Goal: Task Accomplishment & Management: Use online tool/utility

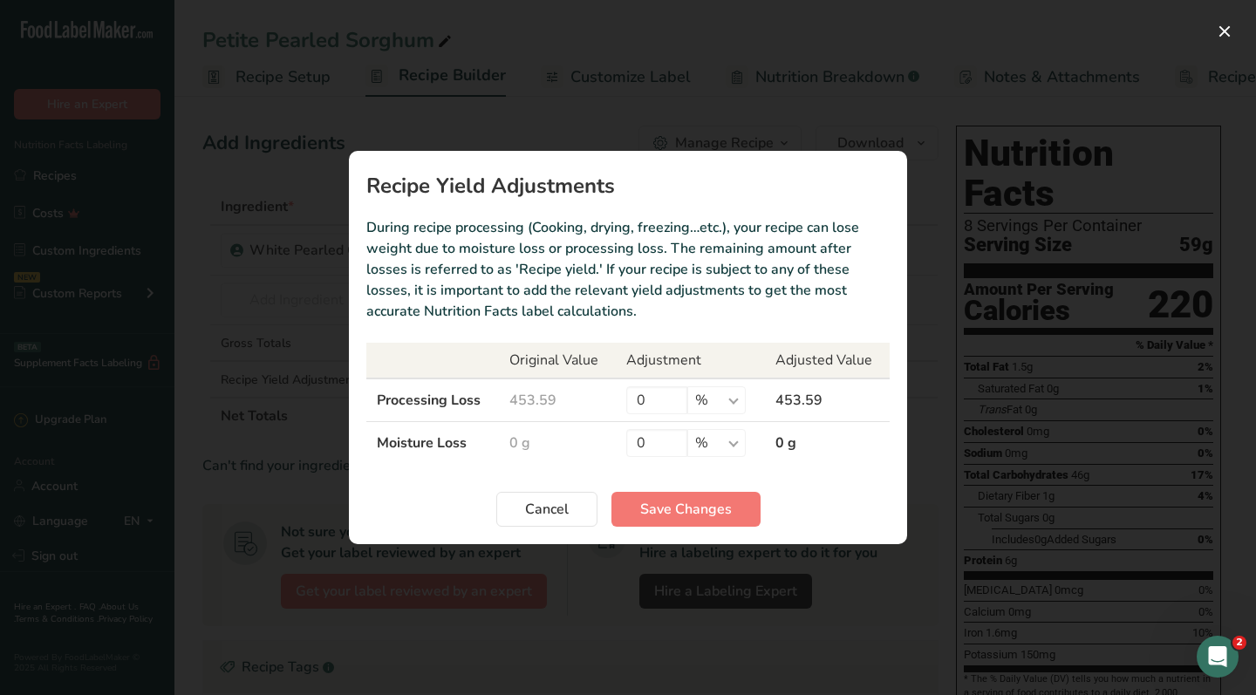
scroll to position [0, 6]
click at [524, 513] on button "Cancel" at bounding box center [546, 509] width 101 height 35
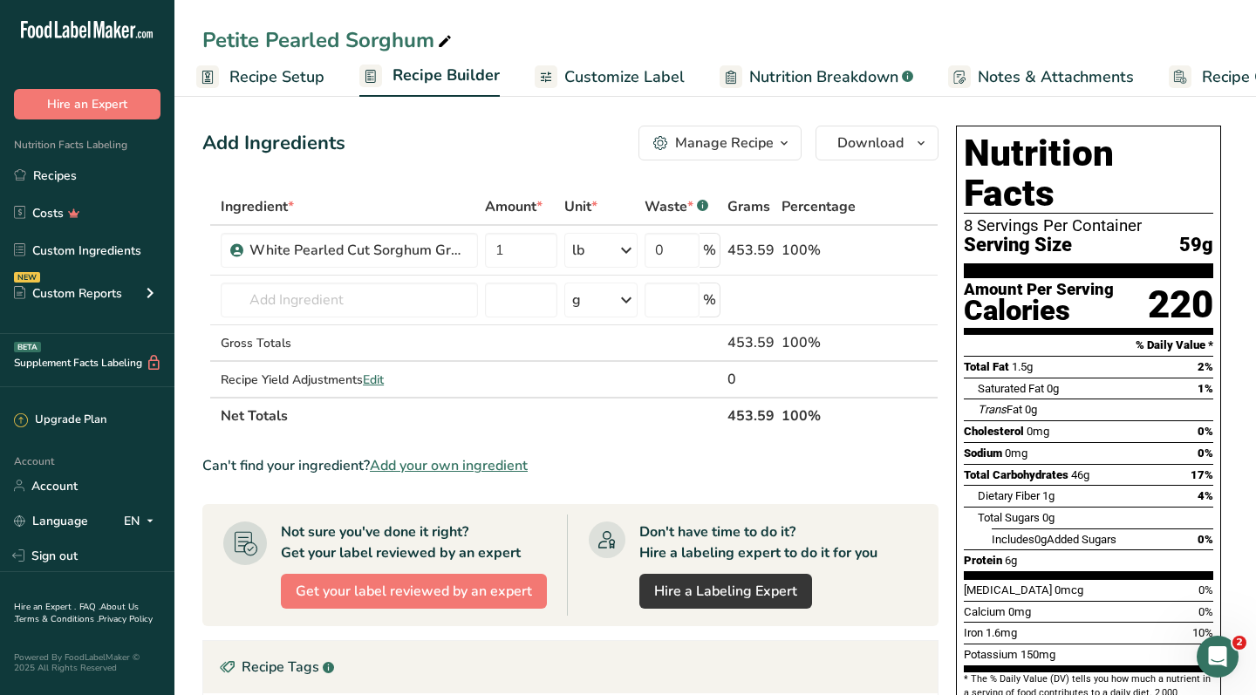
click at [655, 87] on span "Customize Label" at bounding box center [625, 77] width 120 height 24
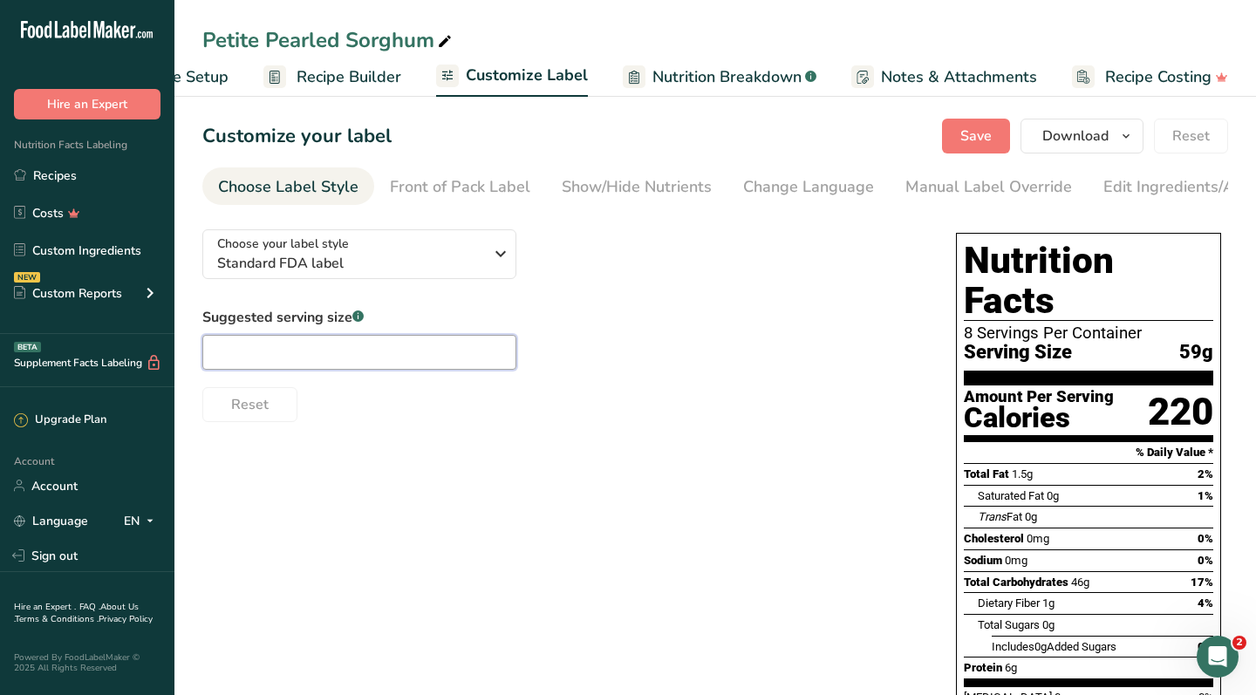
click at [265, 359] on input "text" at bounding box center [359, 352] width 314 height 35
click at [971, 140] on span "Save" at bounding box center [976, 136] width 31 height 21
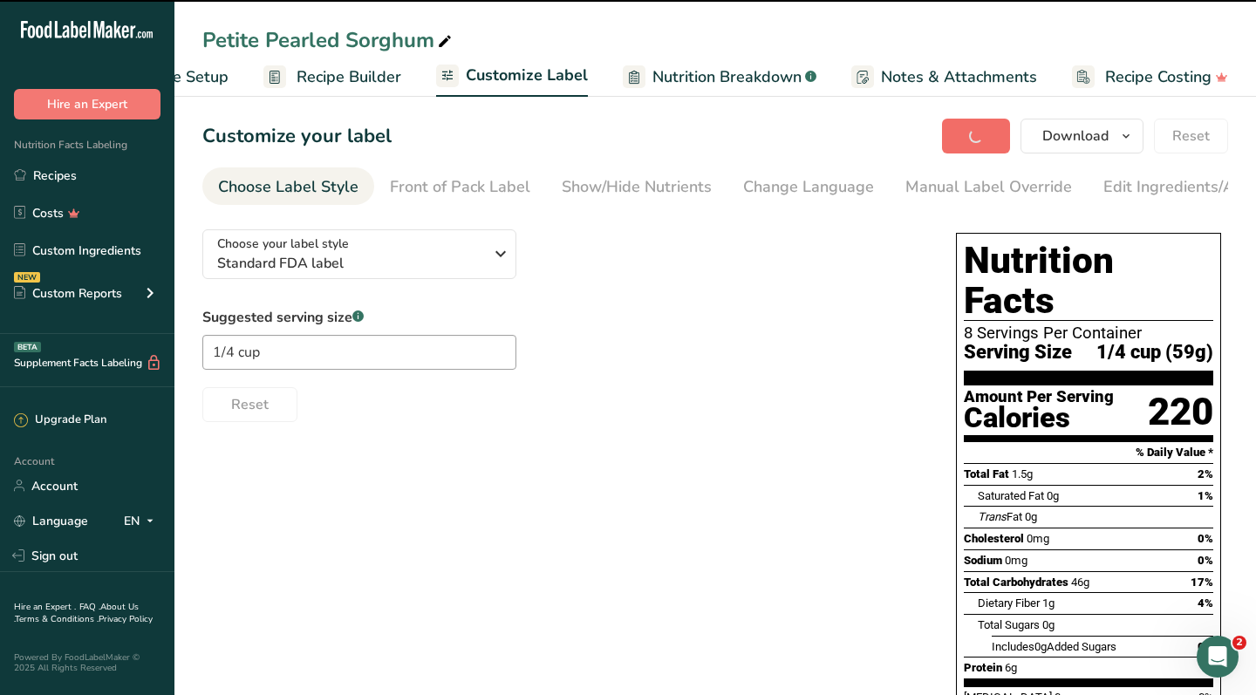
type input "1/4 cup"
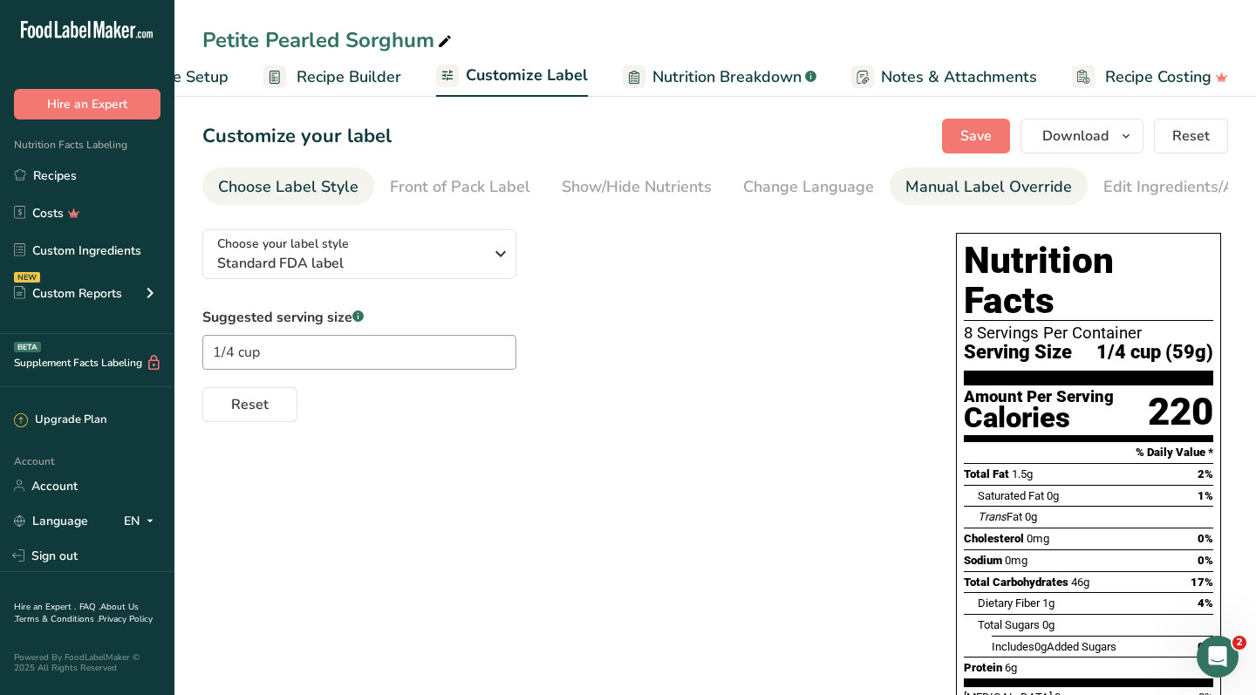
scroll to position [0, 0]
click at [1004, 177] on div "Manual Label Override" at bounding box center [989, 187] width 167 height 24
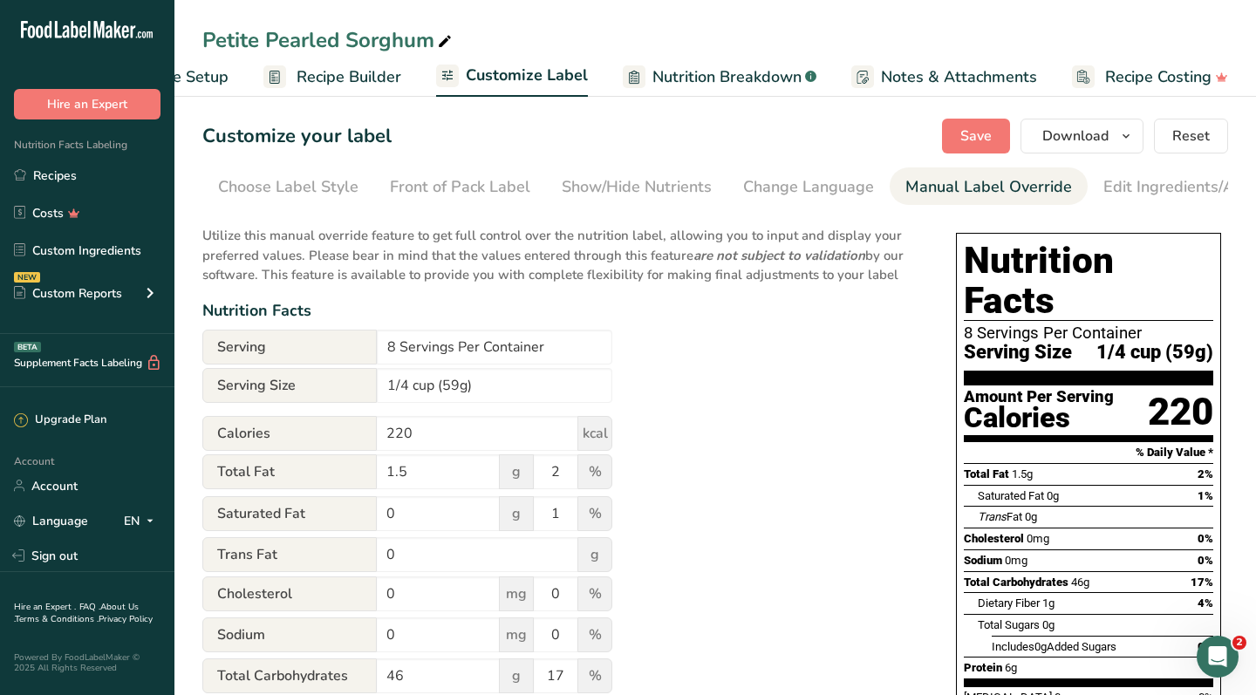
scroll to position [0, 242]
click at [987, 180] on div "Edit Ingredients/Allergens List" at bounding box center [973, 187] width 222 height 24
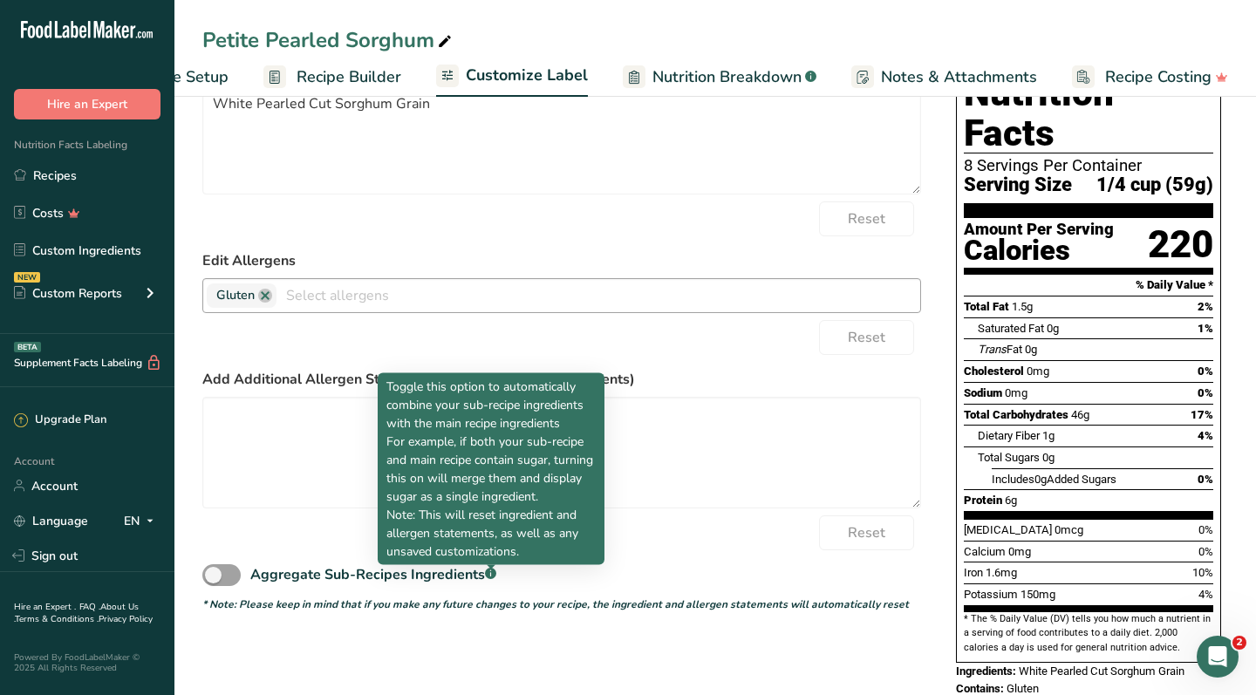
scroll to position [167, 0]
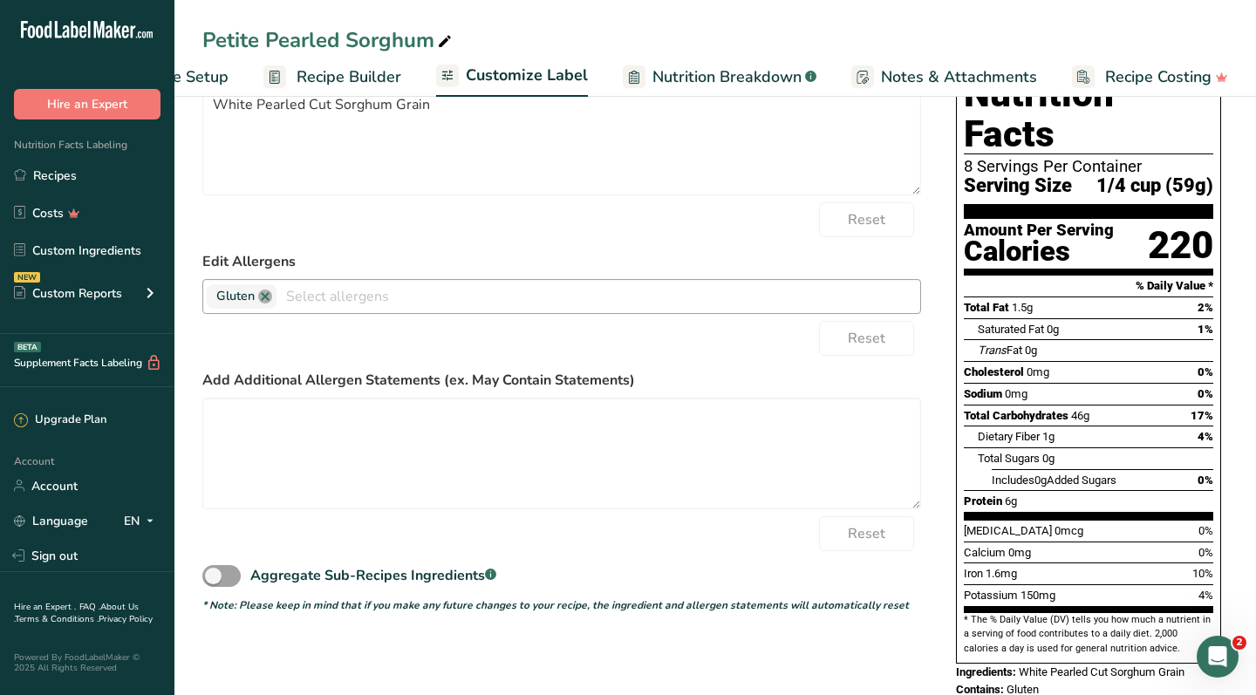
click at [268, 303] on link at bounding box center [265, 297] width 14 height 14
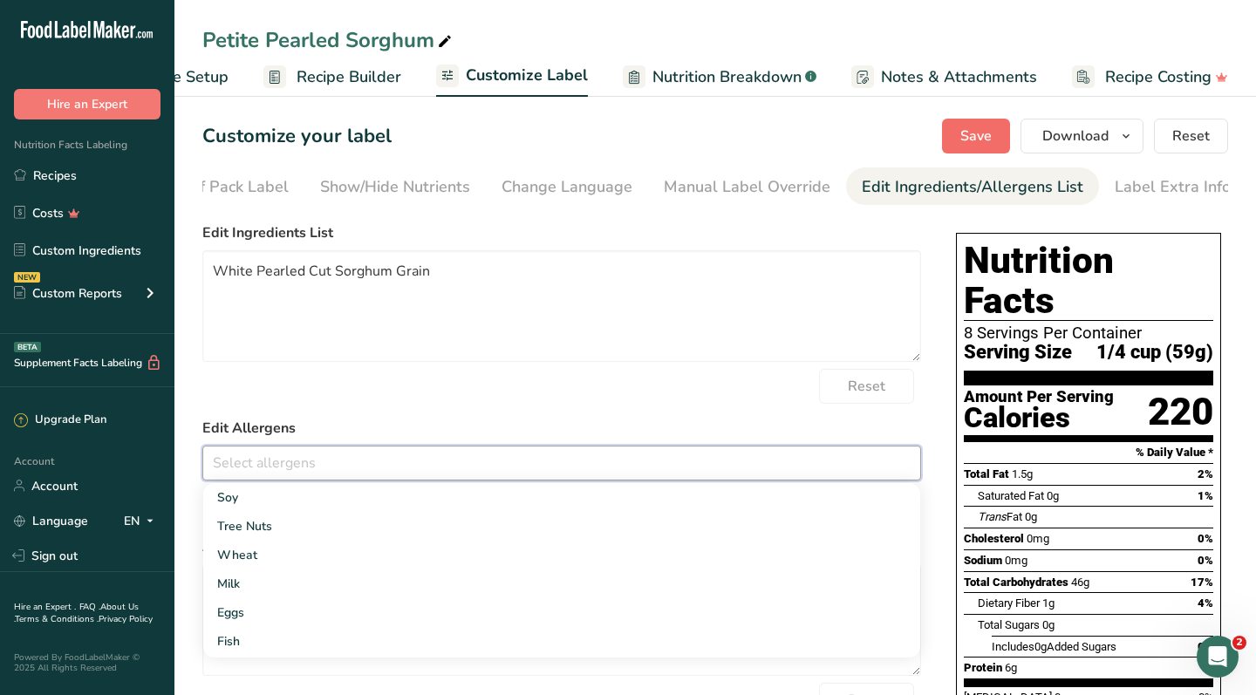
scroll to position [0, 0]
click at [978, 140] on span "Save" at bounding box center [976, 136] width 31 height 21
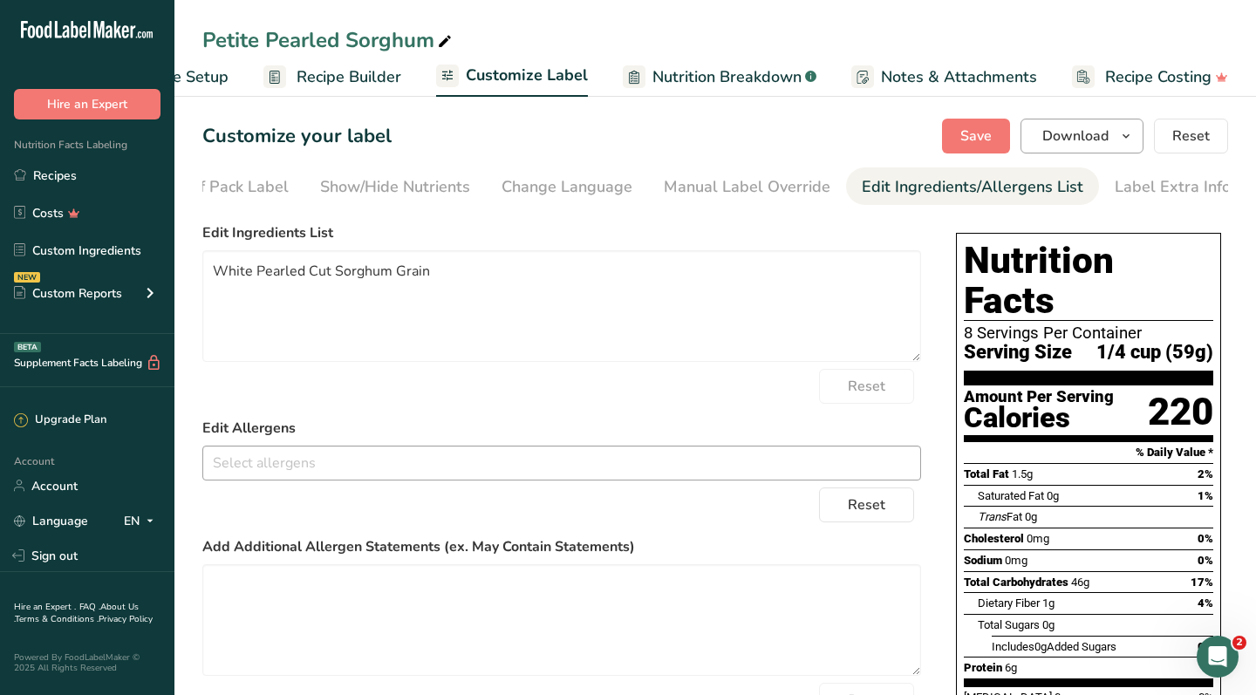
click at [1094, 133] on span "Download" at bounding box center [1076, 136] width 66 height 21
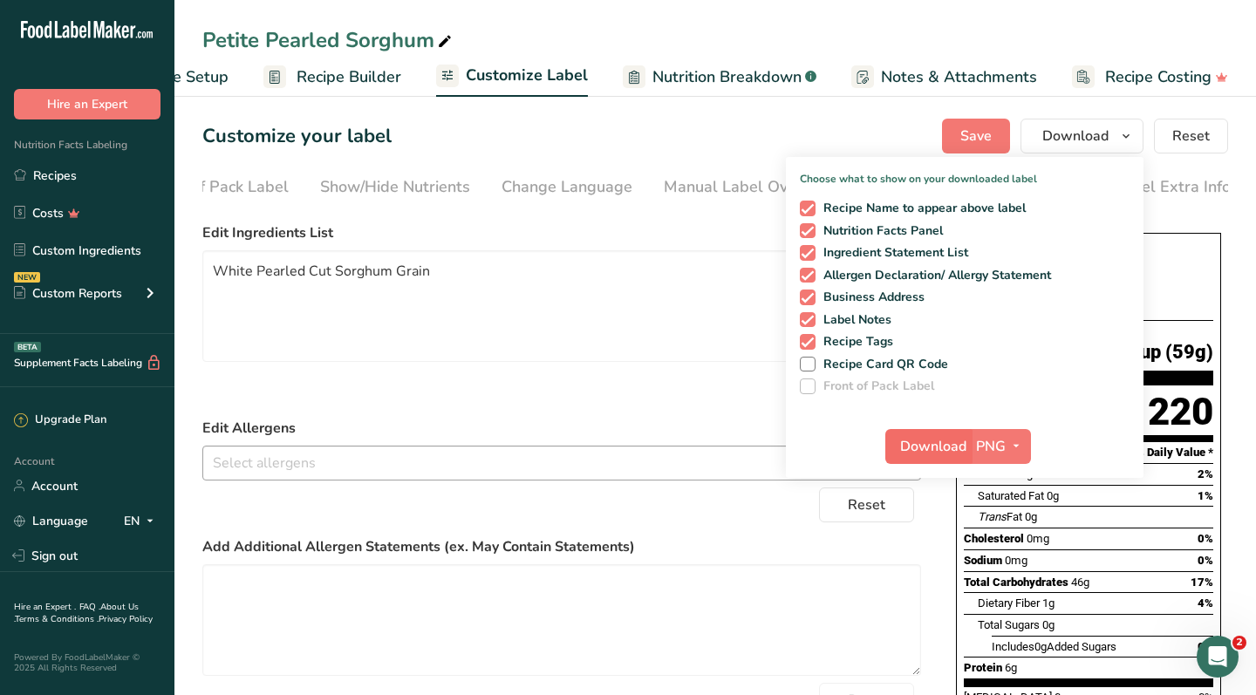
click at [937, 448] on span "Download" at bounding box center [933, 446] width 66 height 21
